Goal: Register for event/course

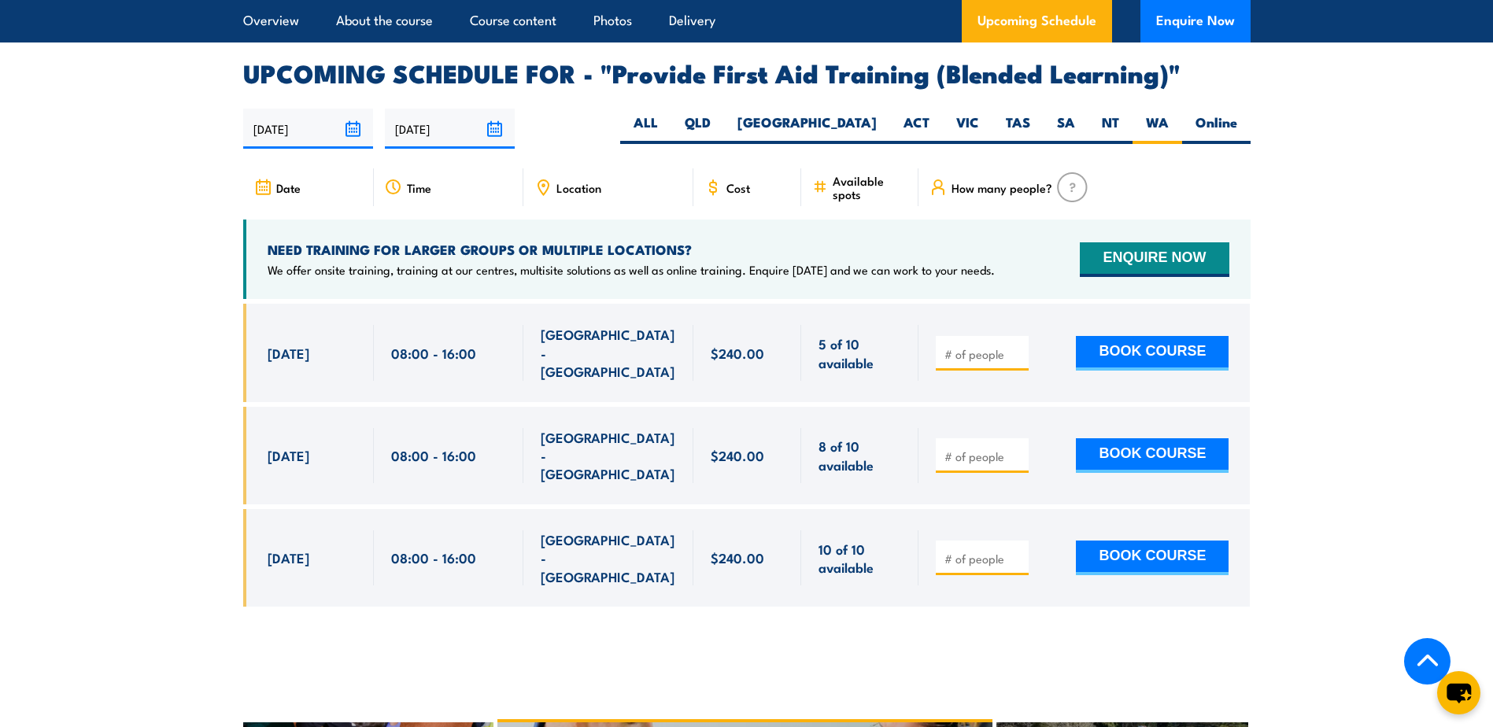
scroll to position [3039, 0]
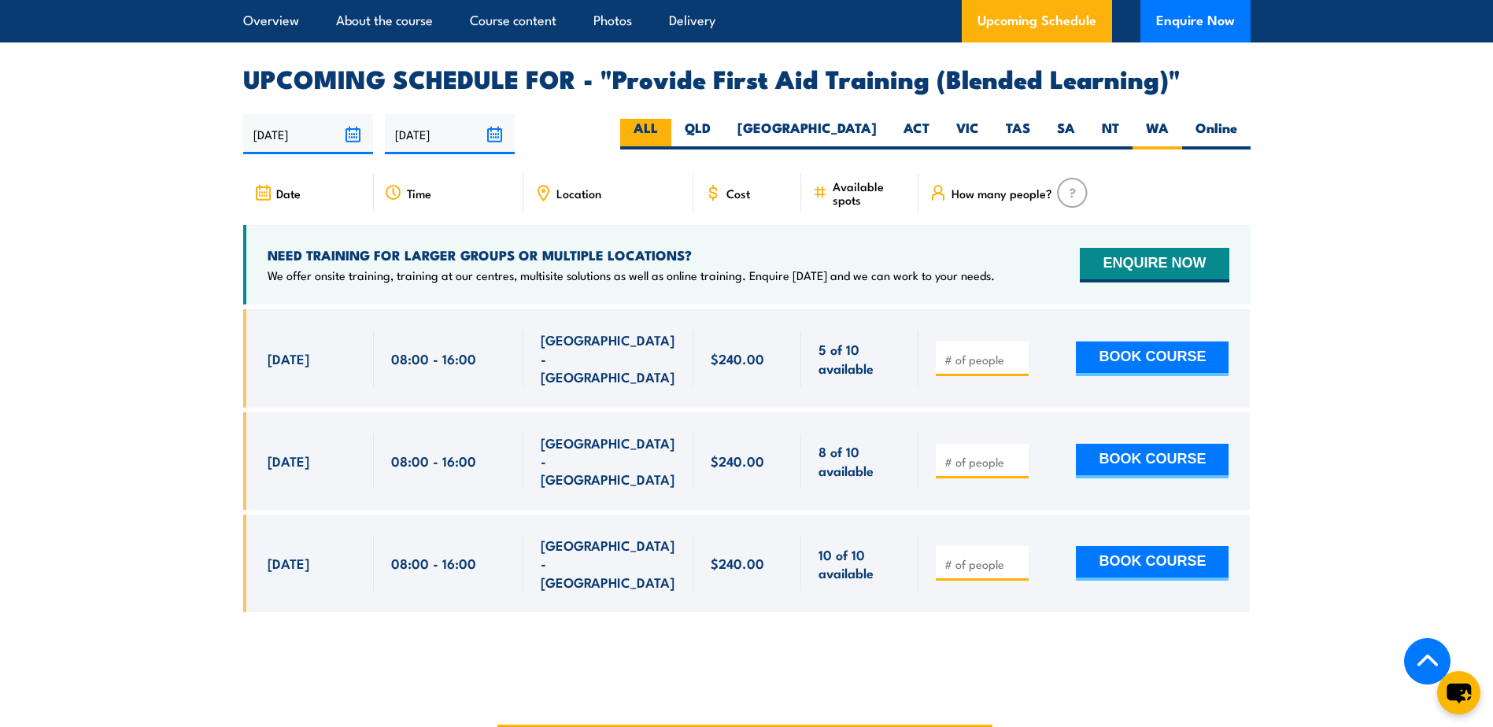
click at [671, 149] on label "ALL" at bounding box center [645, 134] width 51 height 31
click at [668, 129] on input "ALL" at bounding box center [663, 124] width 10 height 10
radio input "true"
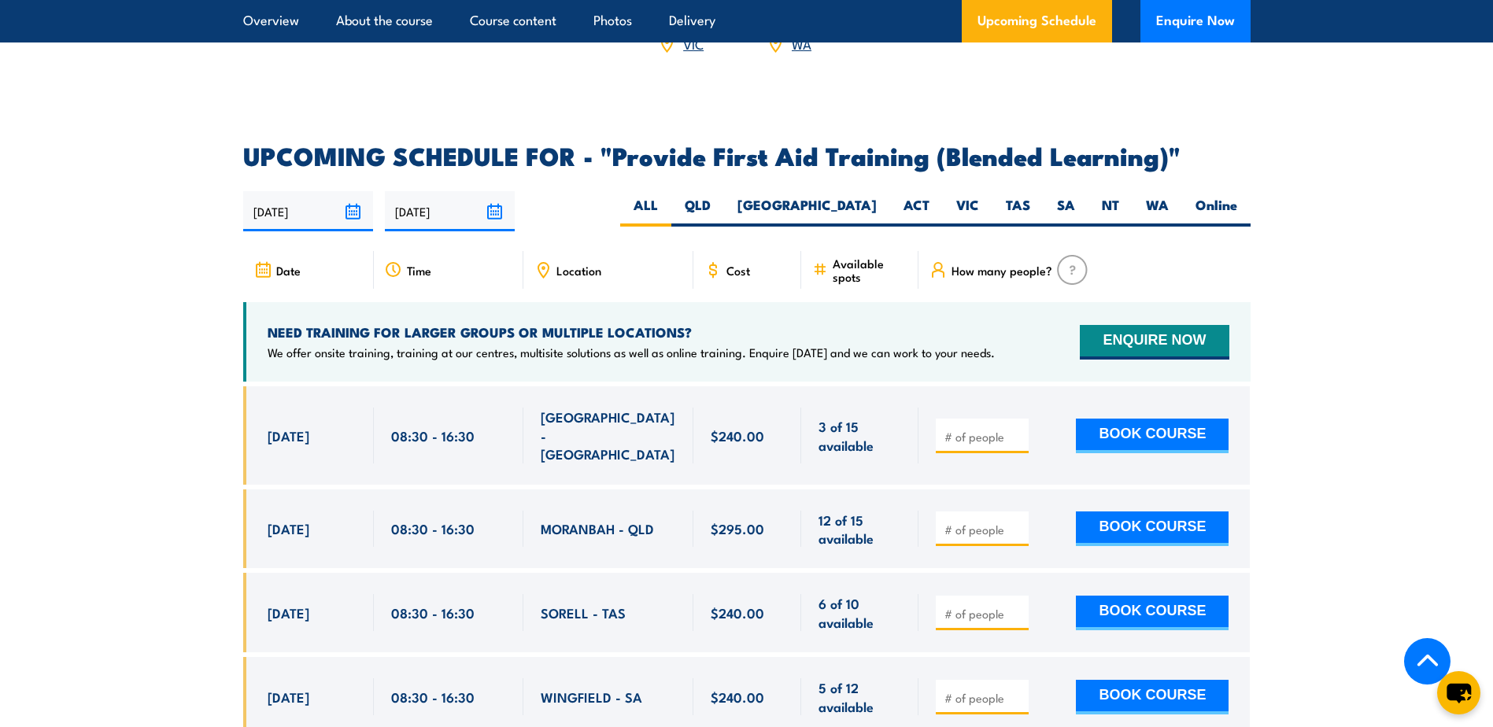
scroll to position [2961, 0]
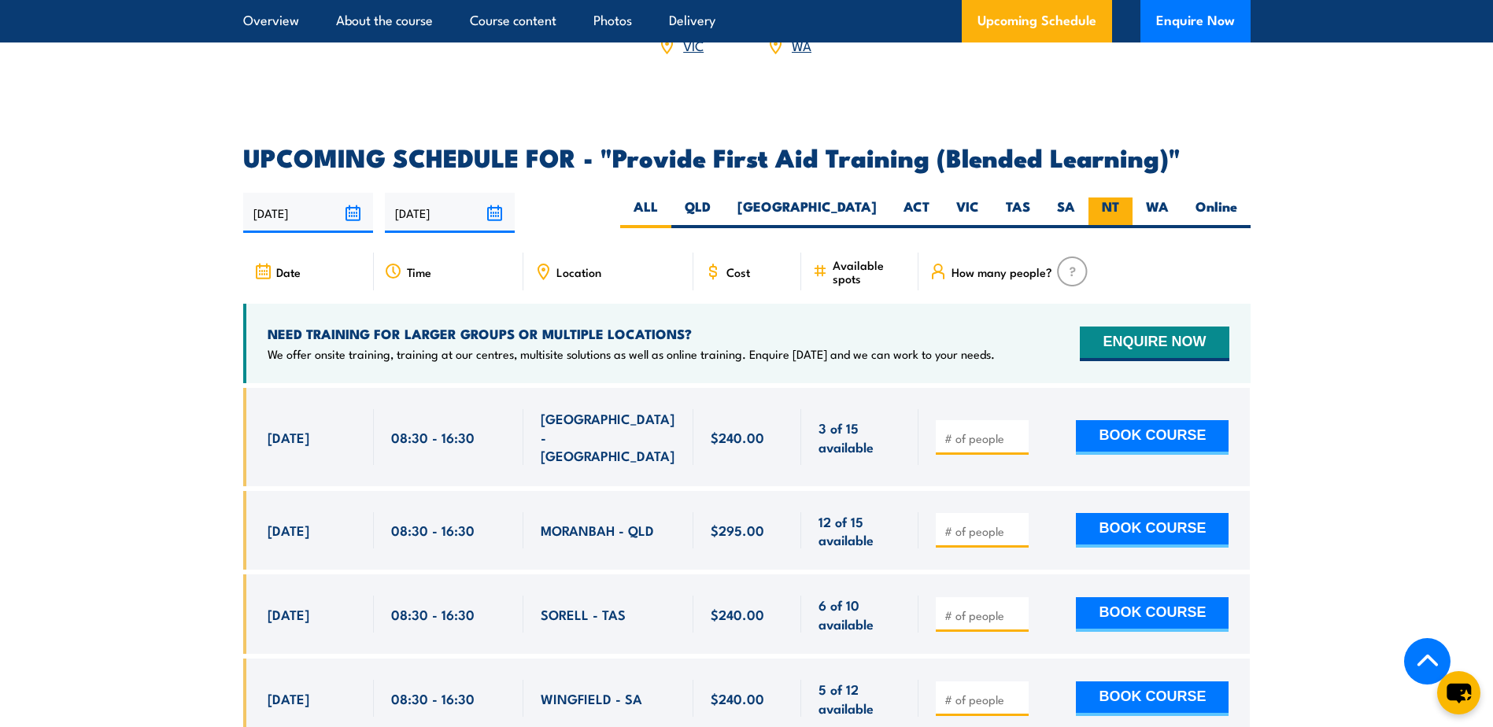
click at [1131, 220] on label "NT" at bounding box center [1110, 212] width 44 height 31
click at [1129, 208] on input "NT" at bounding box center [1124, 202] width 10 height 10
radio input "true"
click at [1213, 218] on label "Online" at bounding box center [1216, 212] width 68 height 31
click at [1237, 208] on input "Online" at bounding box center [1242, 202] width 10 height 10
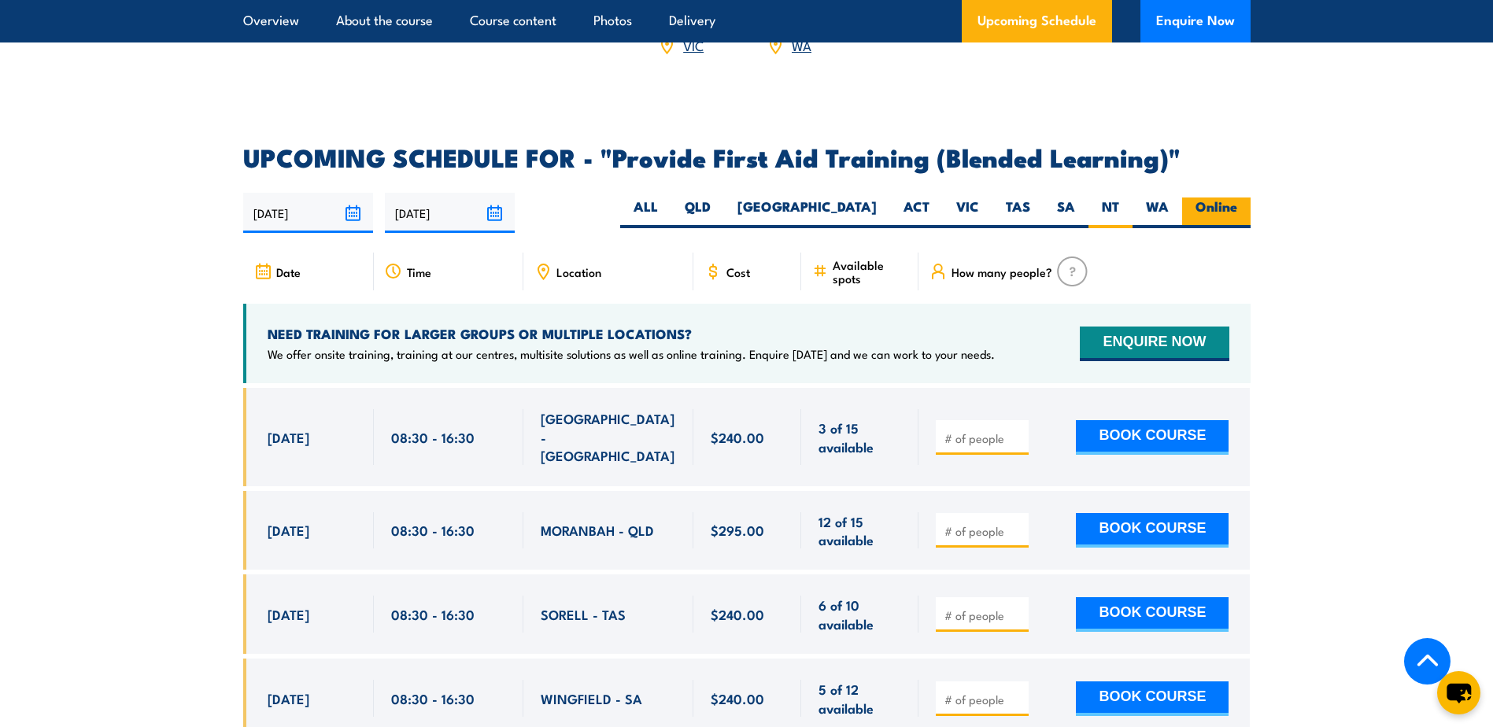
radio input "true"
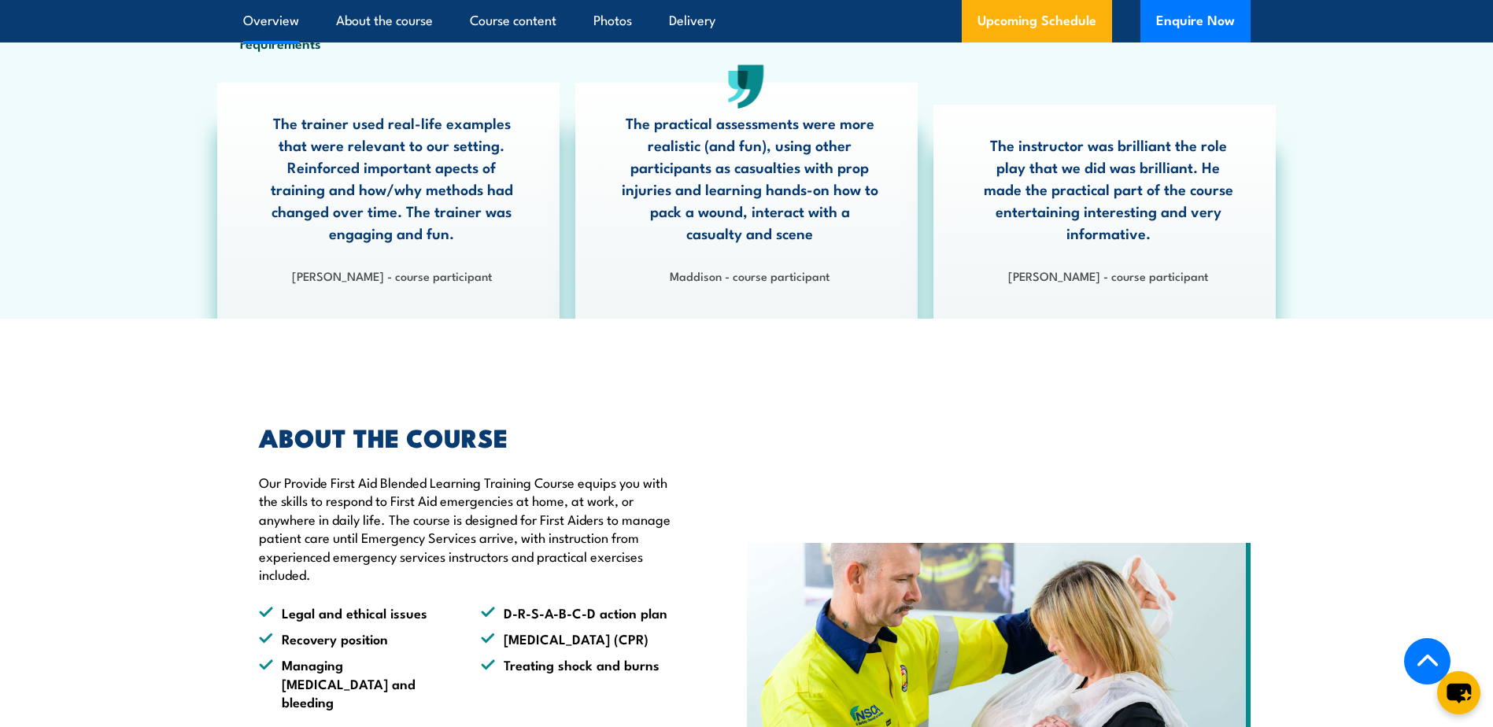
scroll to position [364, 0]
